Goal: Information Seeking & Learning: Learn about a topic

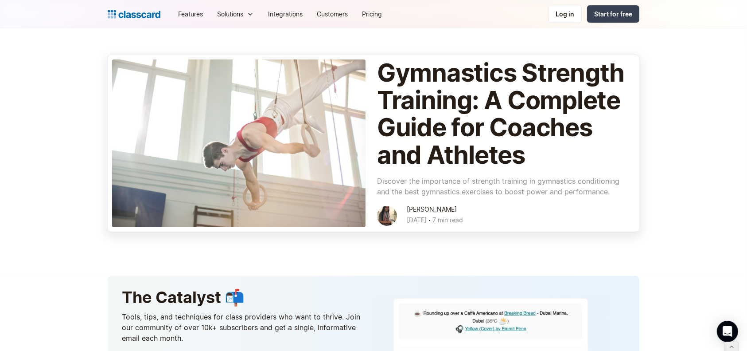
click at [289, 131] on div at bounding box center [239, 143] width 254 height 168
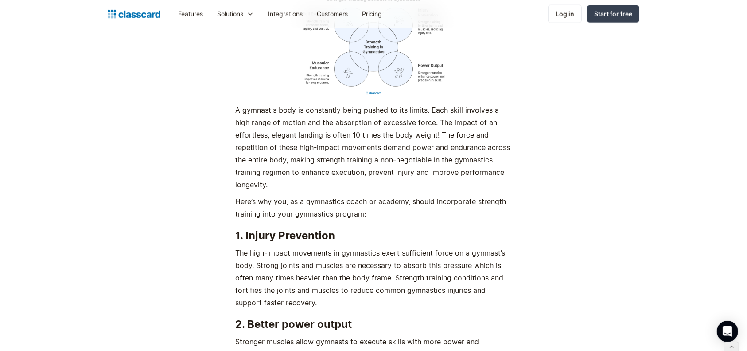
scroll to position [1119, 0]
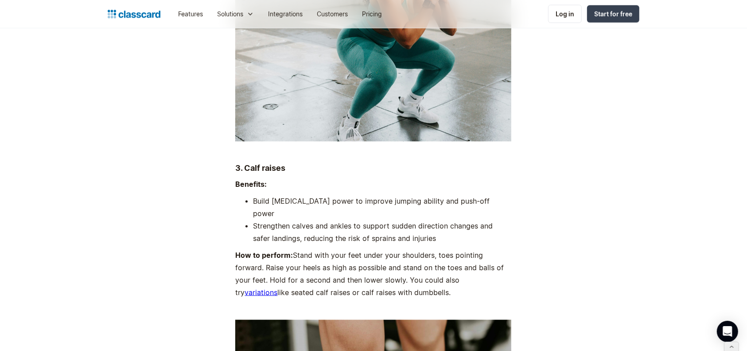
scroll to position [4623, 0]
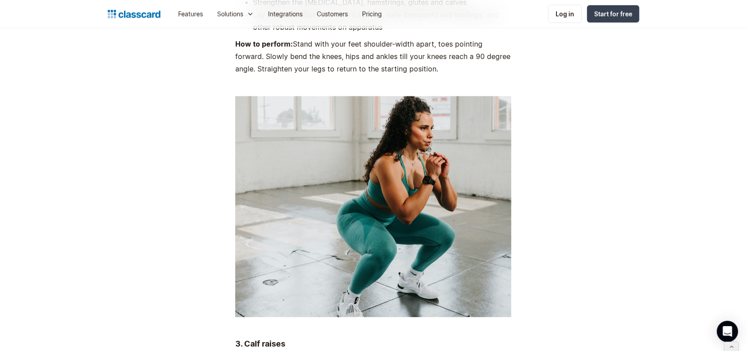
scroll to position [4423, 0]
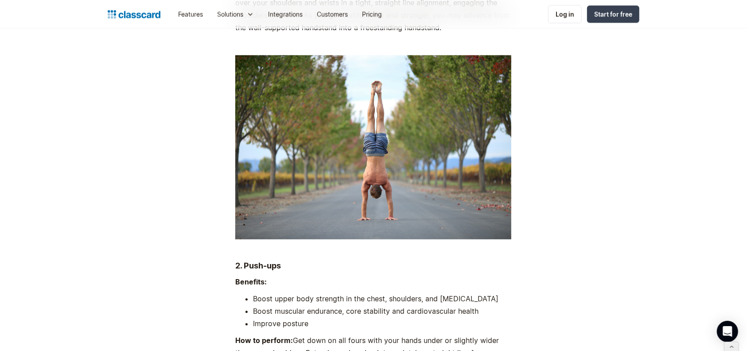
scroll to position [2062, 0]
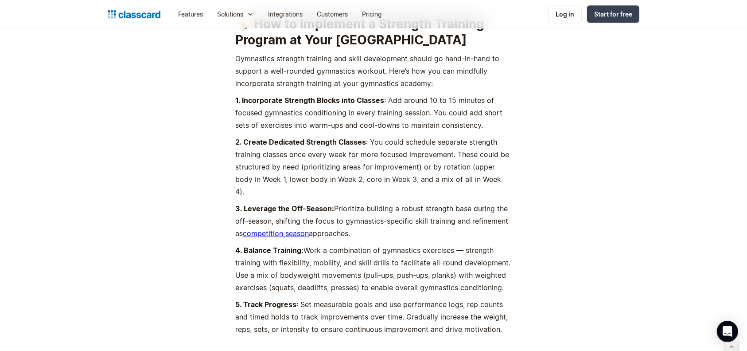
scroll to position [5730, 0]
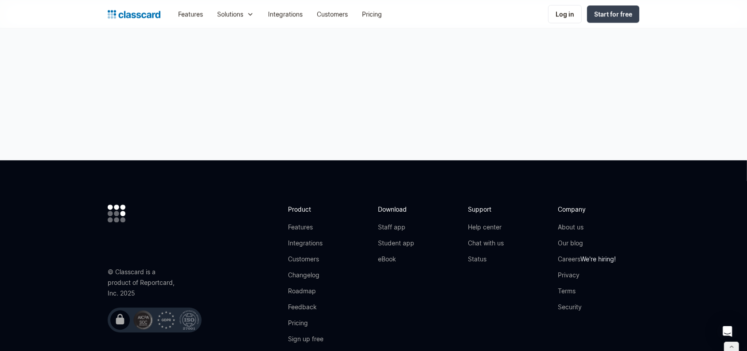
scroll to position [5663, 0]
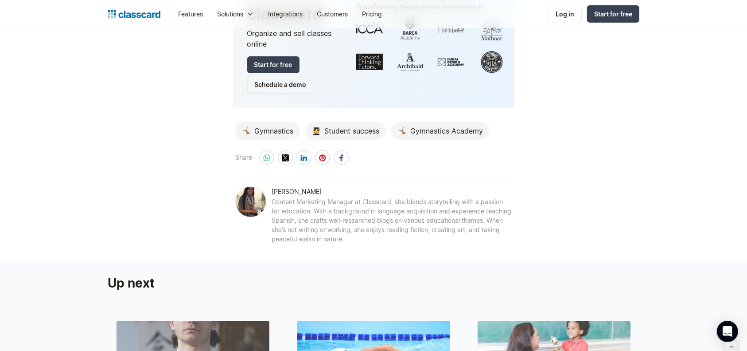
scroll to position [7075, 0]
